Goal: Transaction & Acquisition: Register for event/course

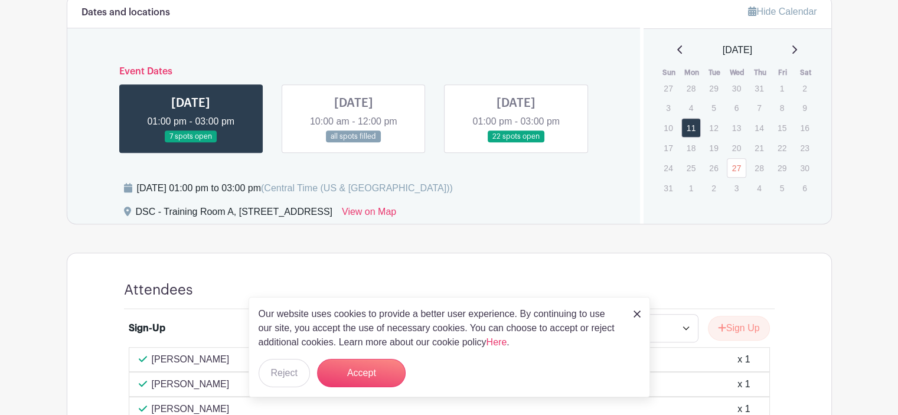
scroll to position [509, 0]
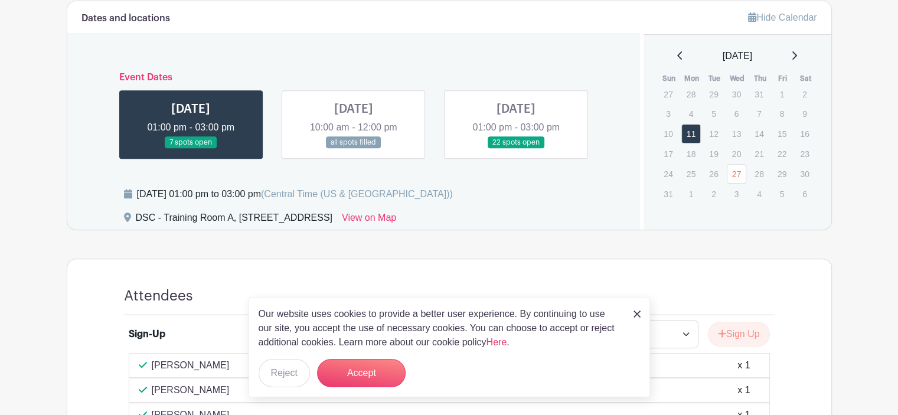
click at [354, 149] on link at bounding box center [354, 149] width 0 height 0
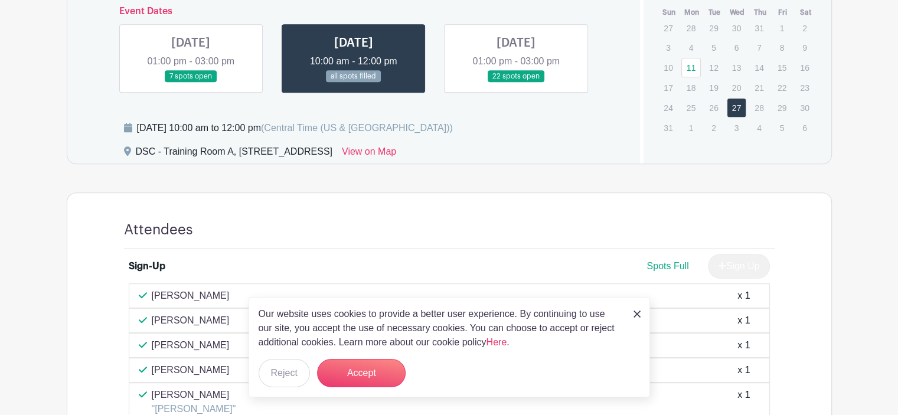
scroll to position [574, 0]
click at [516, 83] on link at bounding box center [516, 83] width 0 height 0
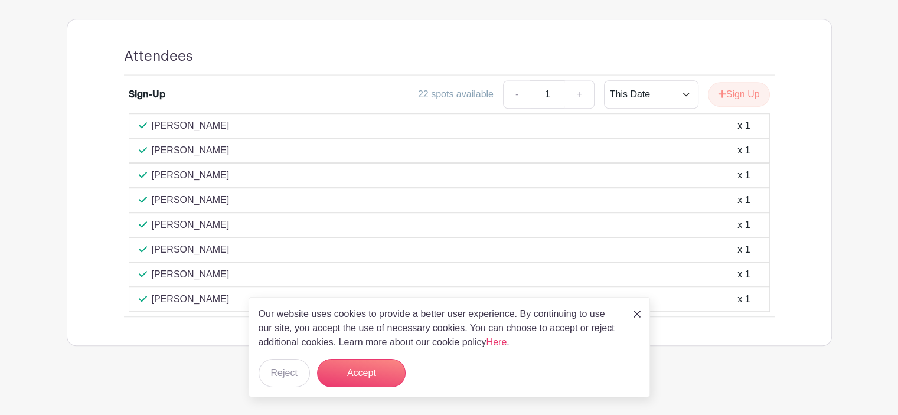
scroll to position [749, 0]
click at [370, 368] on button "Accept" at bounding box center [361, 373] width 89 height 28
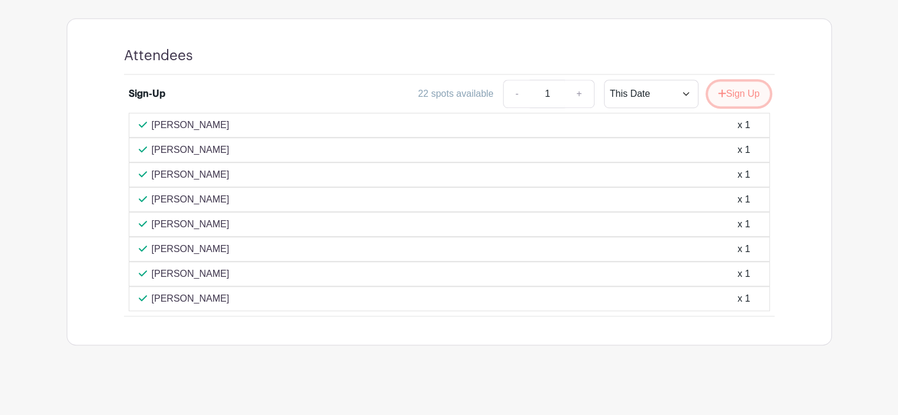
click at [727, 90] on button "Sign Up" at bounding box center [739, 93] width 62 height 25
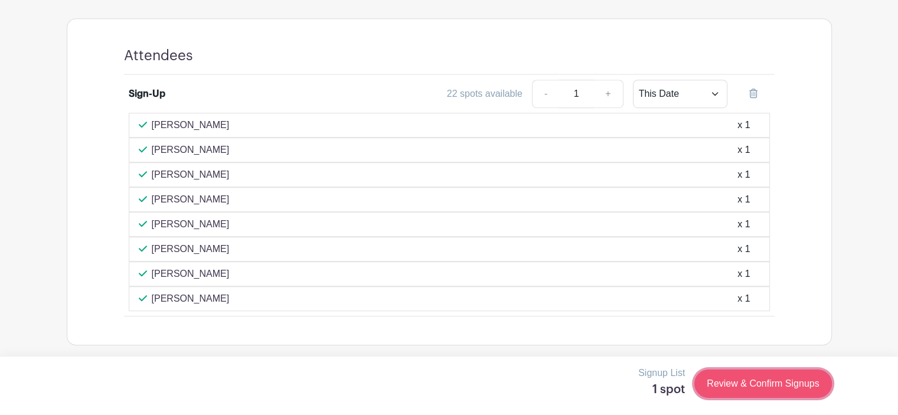
click at [778, 387] on link "Review & Confirm Signups" at bounding box center [762, 384] width 137 height 28
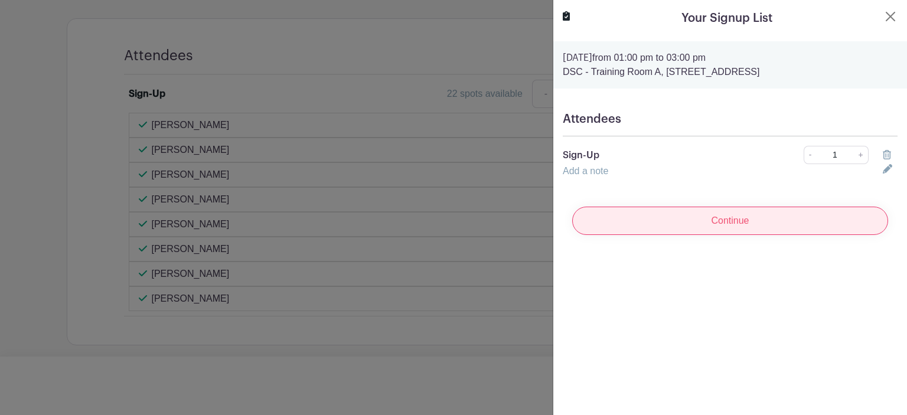
click at [713, 228] on input "Continue" at bounding box center [730, 221] width 316 height 28
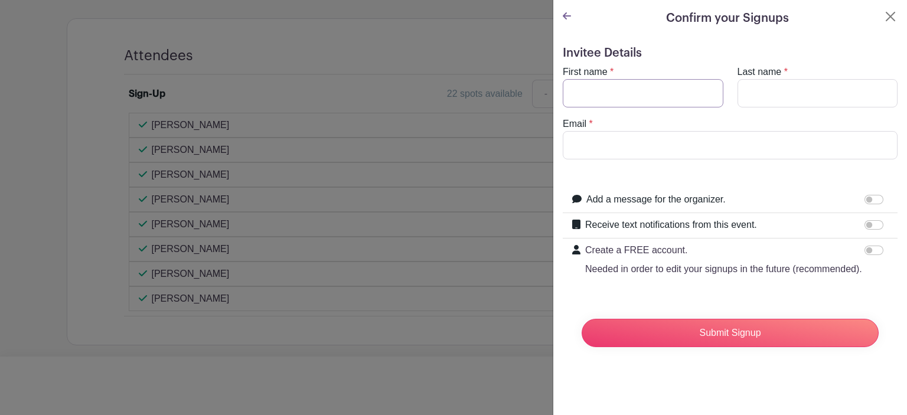
click at [592, 89] on input "First name" at bounding box center [643, 93] width 161 height 28
type input "[PERSON_NAME]"
type input "[EMAIL_ADDRESS][DOMAIN_NAME]"
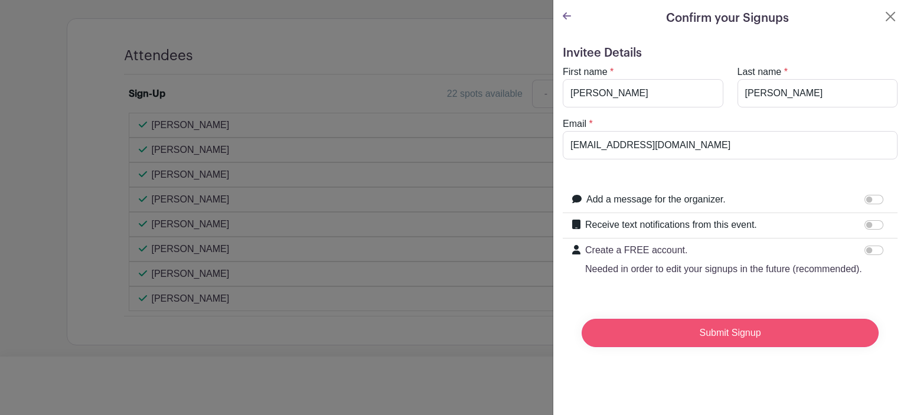
click at [675, 347] on input "Submit Signup" at bounding box center [730, 333] width 297 height 28
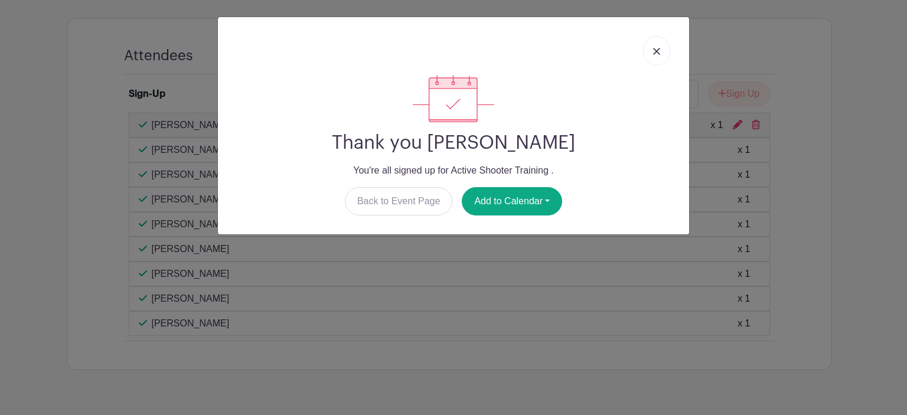
click at [659, 51] on img at bounding box center [656, 51] width 7 height 7
